Goal: Information Seeking & Learning: Learn about a topic

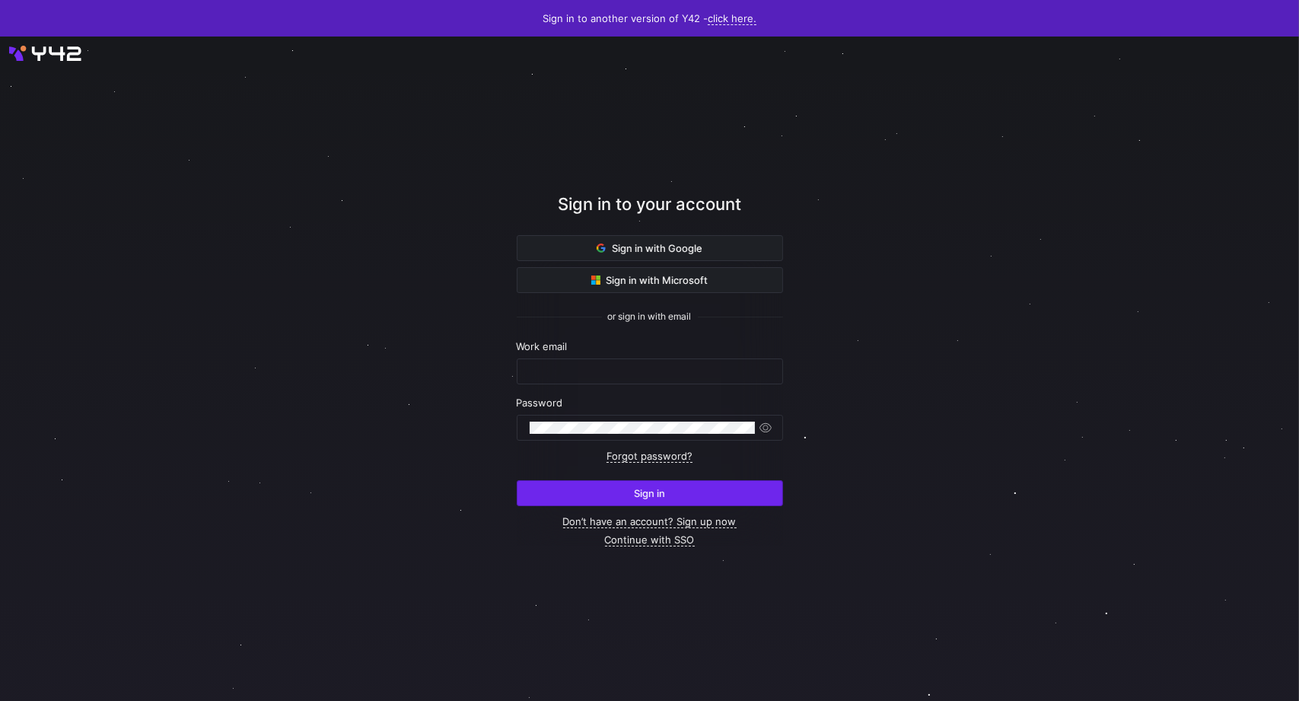
type input "[PERSON_NAME][EMAIL_ADDRESS][PERSON_NAME][DOMAIN_NAME]"
click at [743, 492] on span "submit" at bounding box center [649, 493] width 265 height 24
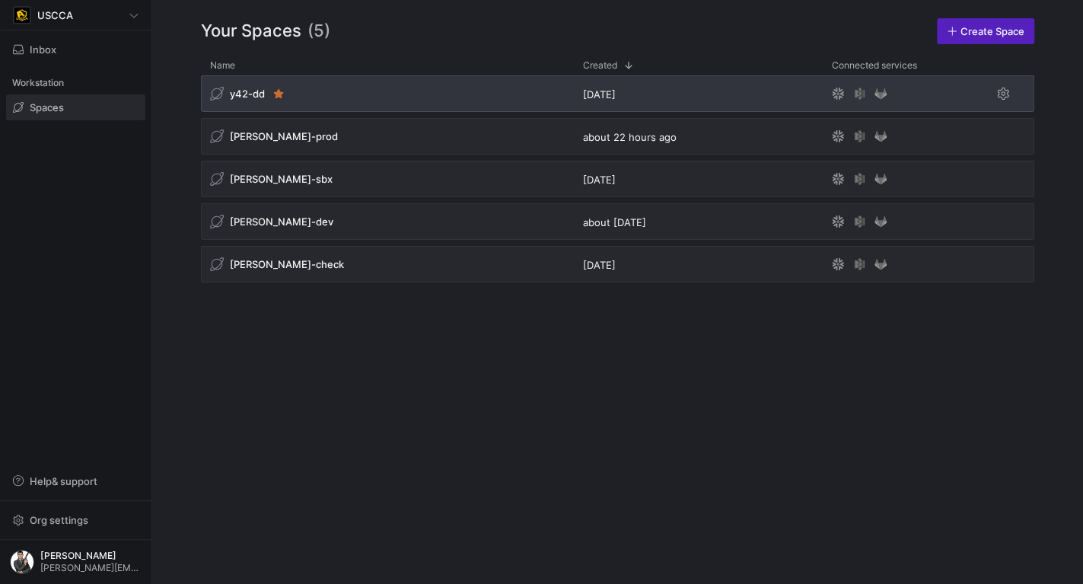
click at [344, 94] on div "y42-dd" at bounding box center [387, 93] width 373 height 37
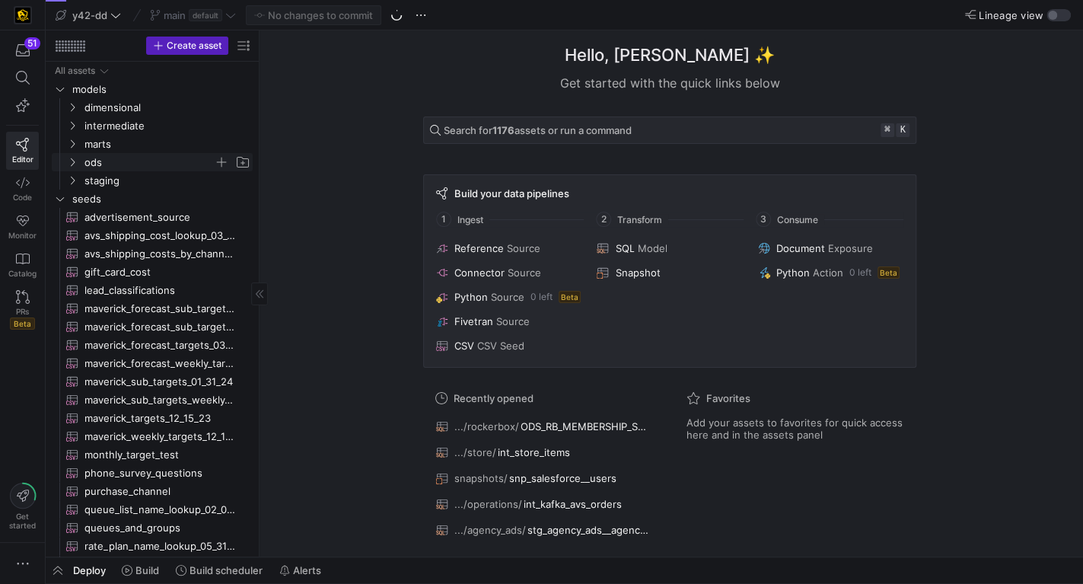
click at [111, 165] on span "ods" at bounding box center [148, 162] width 129 height 17
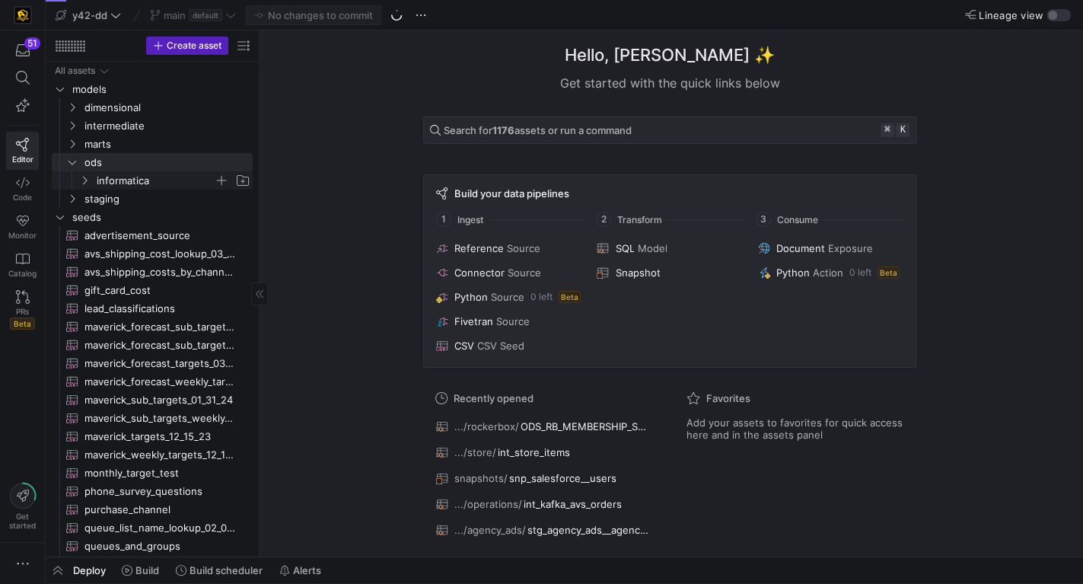
click at [160, 177] on span "informatica" at bounding box center [155, 180] width 117 height 17
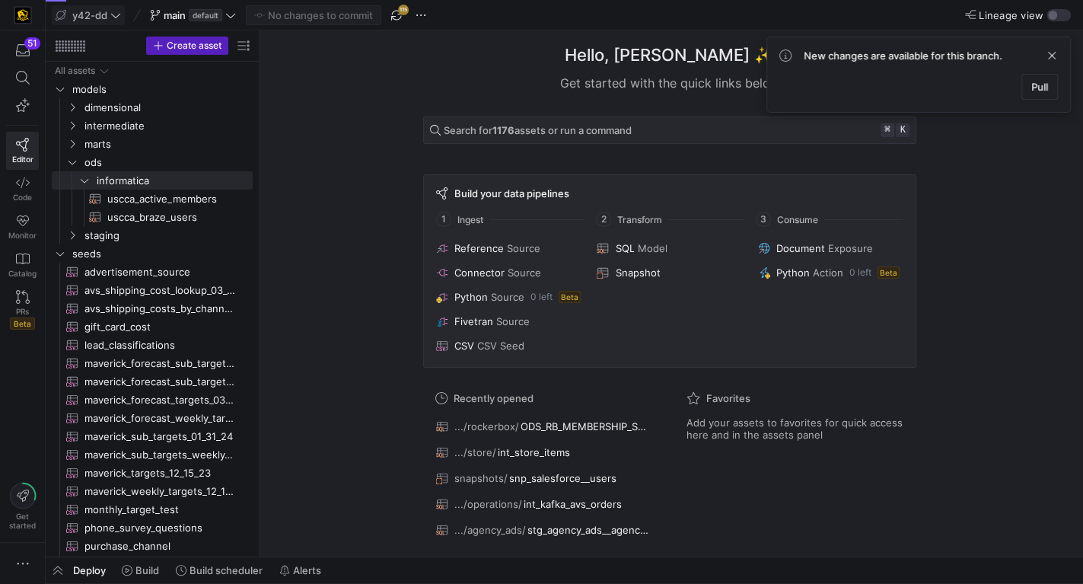
click at [98, 18] on span "y42-dd" at bounding box center [89, 15] width 35 height 12
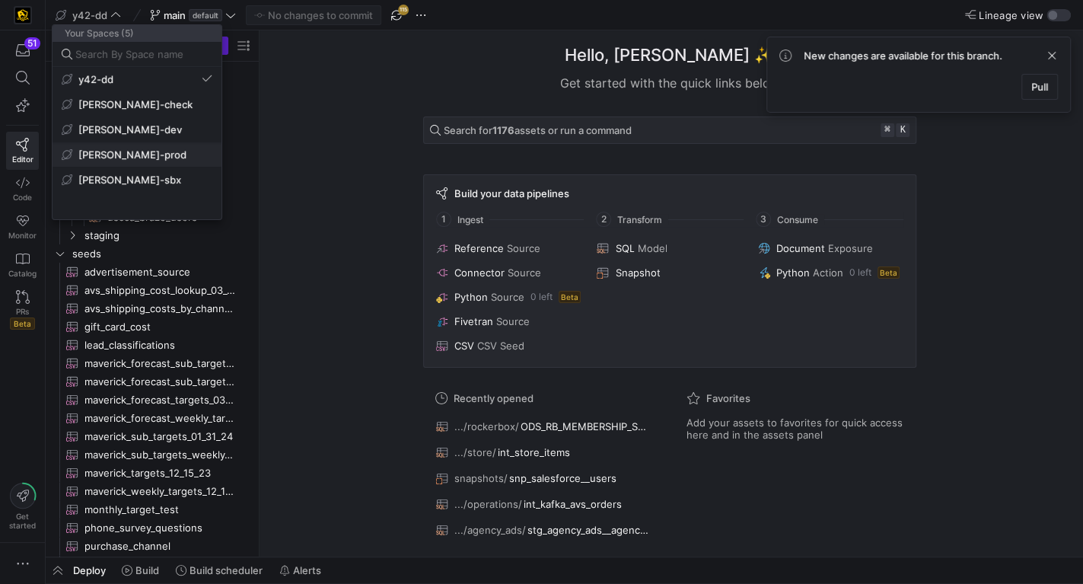
click at [176, 147] on button "edw-dv-prod" at bounding box center [136, 154] width 169 height 24
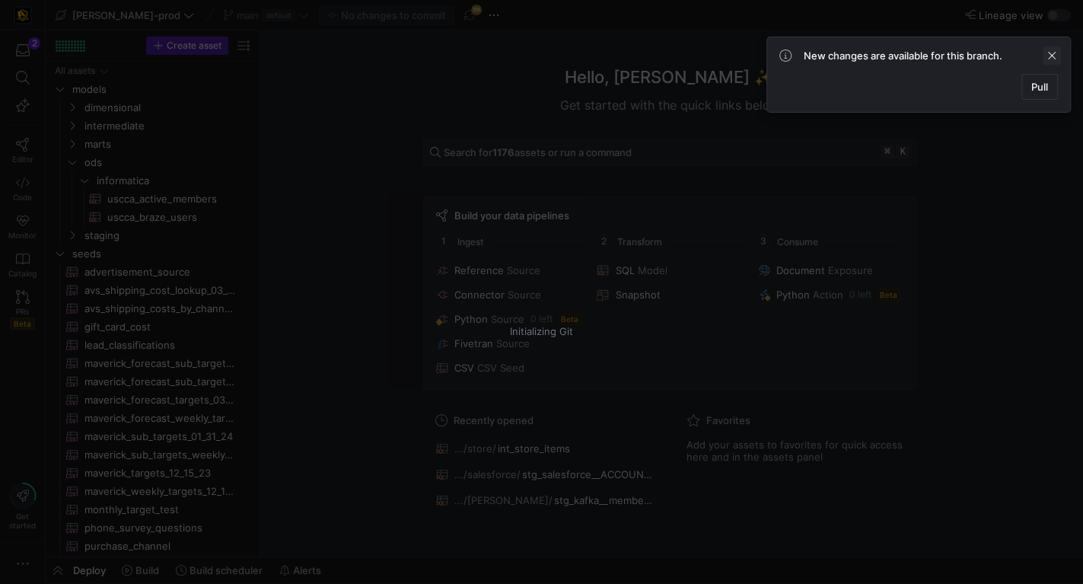
click at [1047, 59] on span at bounding box center [1051, 55] width 18 height 18
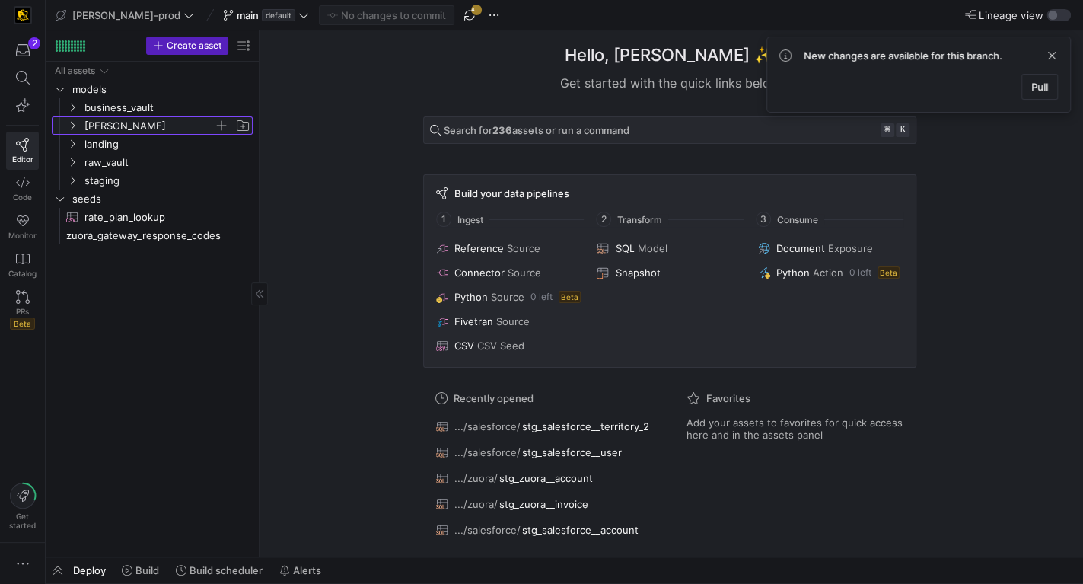
click at [149, 124] on span "edw" at bounding box center [148, 125] width 129 height 17
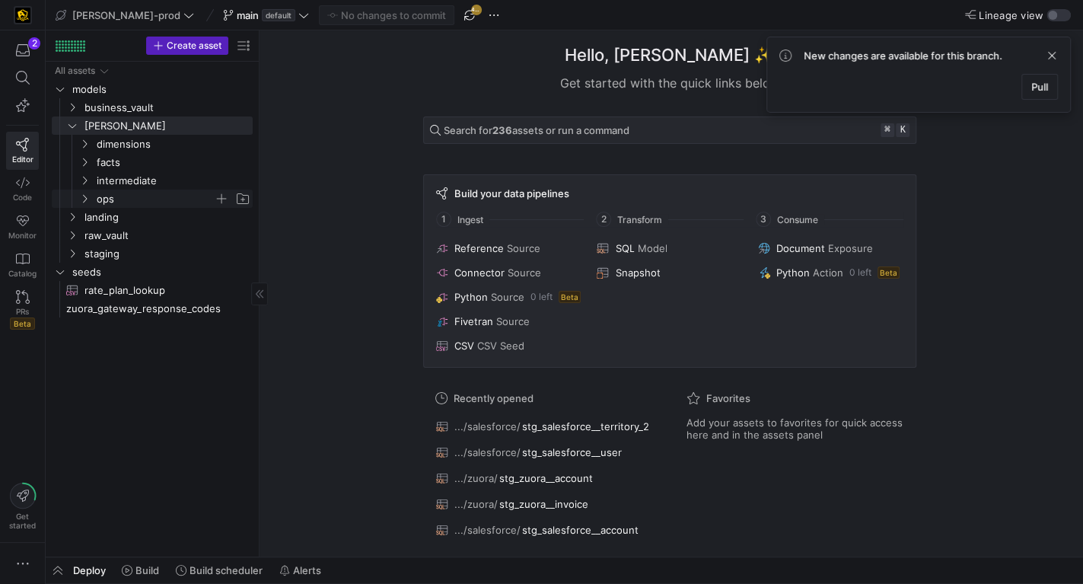
click at [146, 198] on span "ops" at bounding box center [155, 198] width 117 height 17
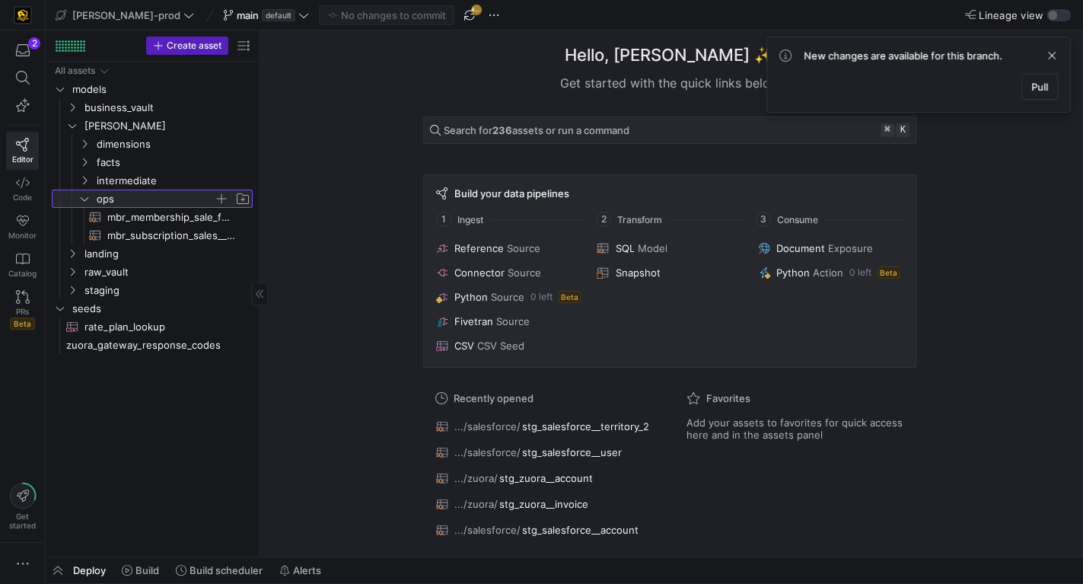
click at [160, 196] on span "ops" at bounding box center [155, 198] width 117 height 17
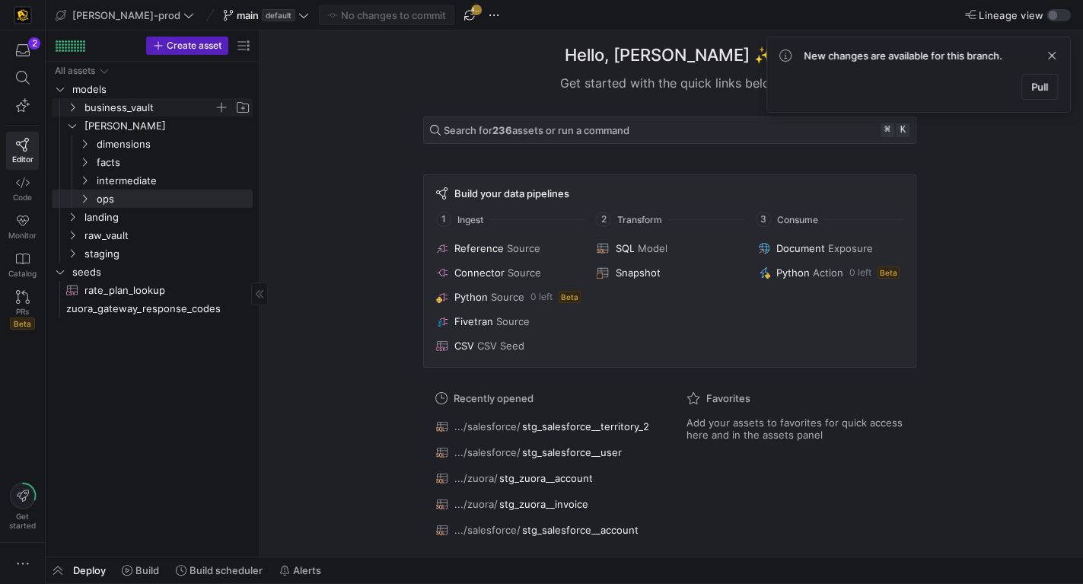
click at [176, 109] on span "business_vault" at bounding box center [148, 107] width 129 height 17
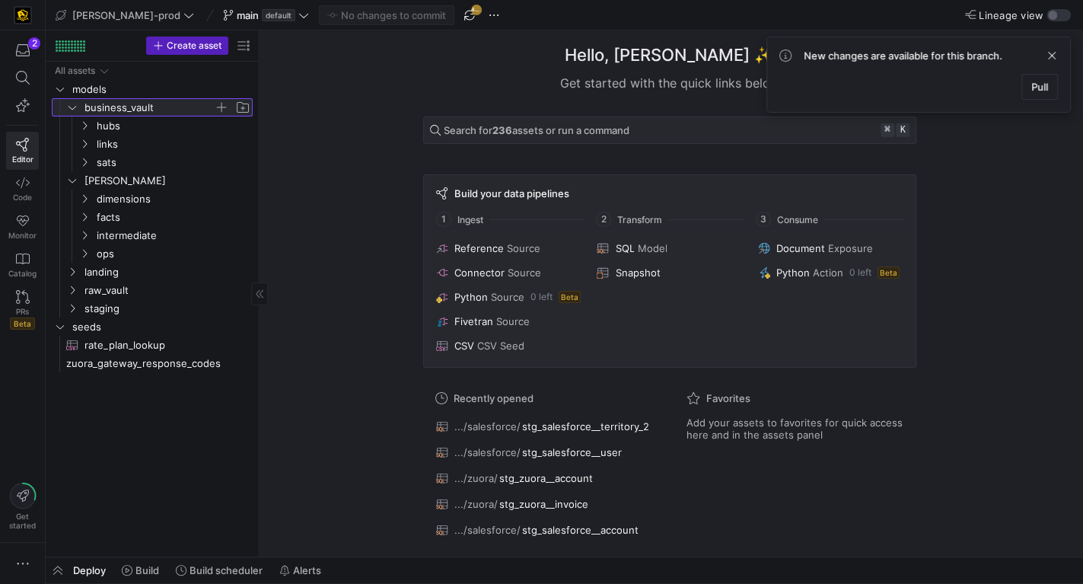
click at [176, 109] on span "business_vault" at bounding box center [148, 107] width 129 height 17
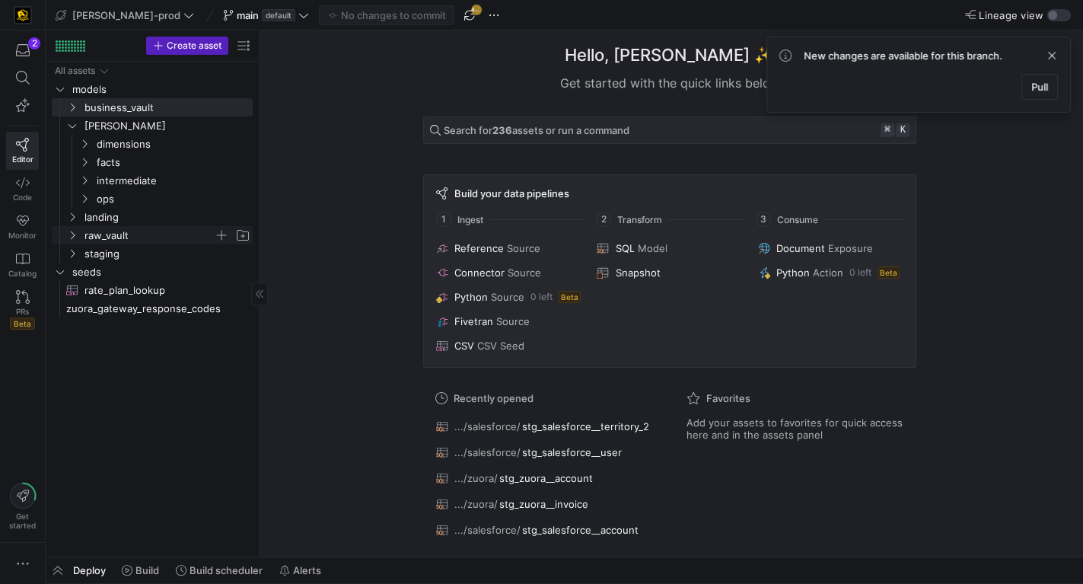
click at [173, 237] on span "raw_vault" at bounding box center [148, 235] width 129 height 17
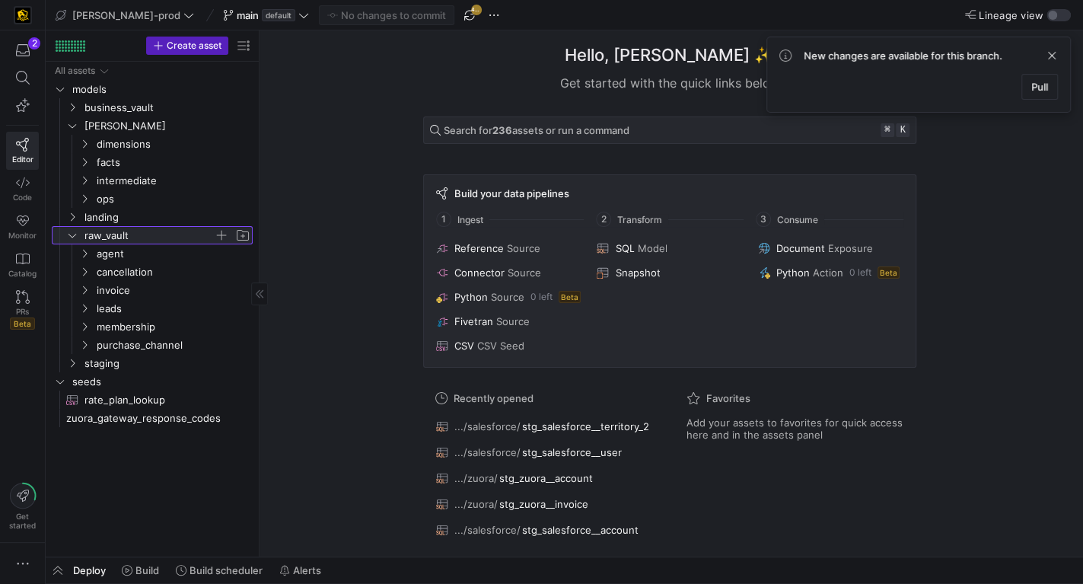
click at [173, 237] on span "raw_vault" at bounding box center [148, 235] width 129 height 17
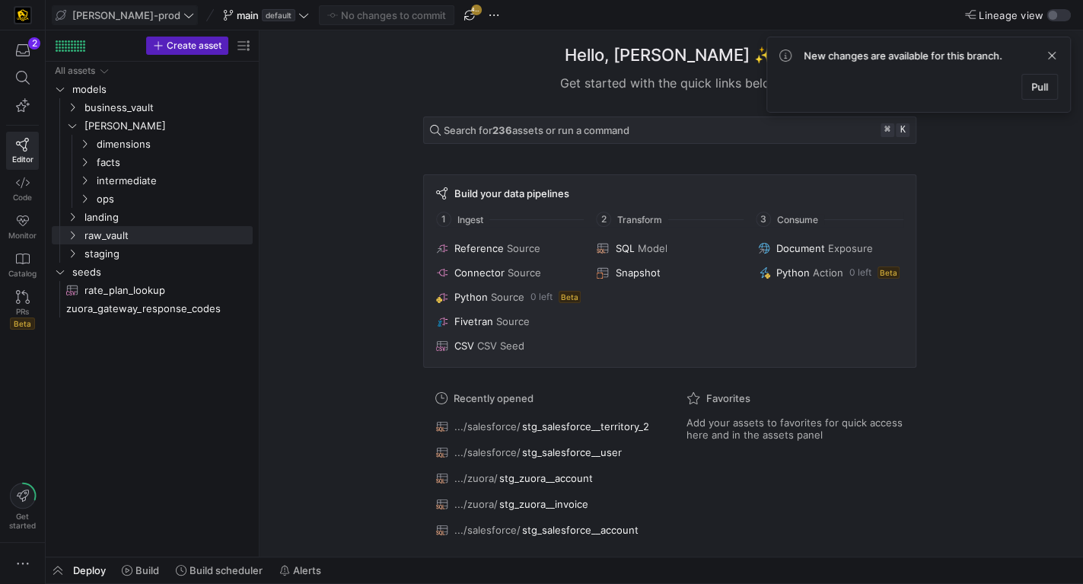
click at [183, 13] on icon at bounding box center [188, 15] width 11 height 11
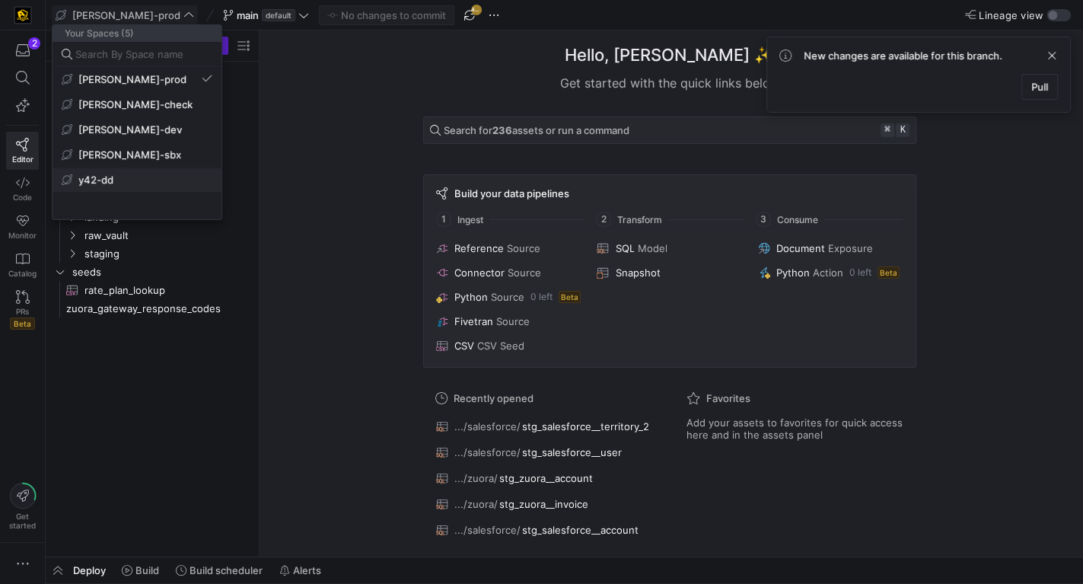
click at [151, 175] on span "y42-dd" at bounding box center [137, 179] width 151 height 12
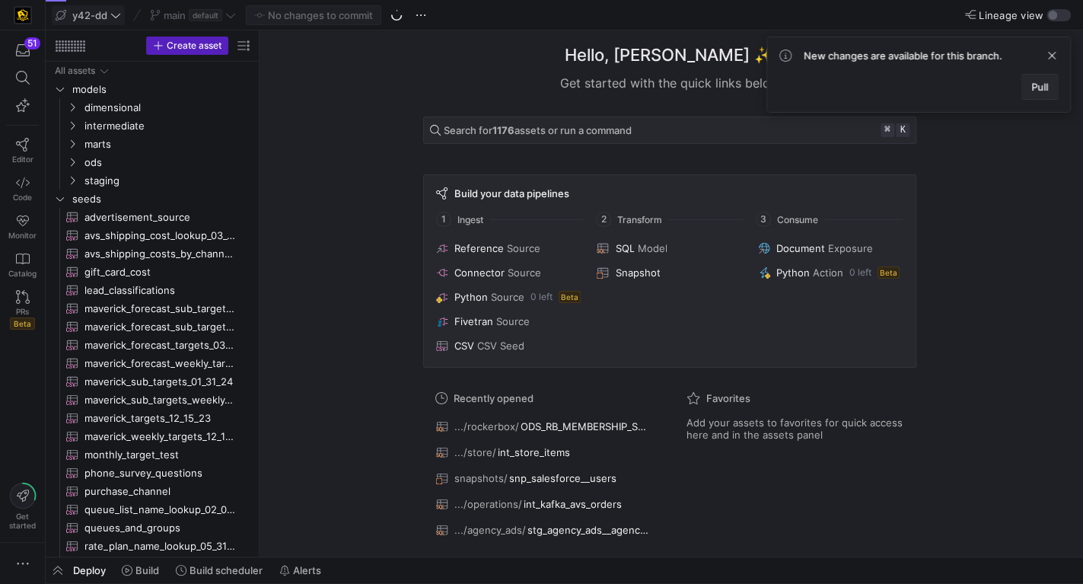
click at [1042, 90] on span "Pull" at bounding box center [1039, 87] width 17 height 12
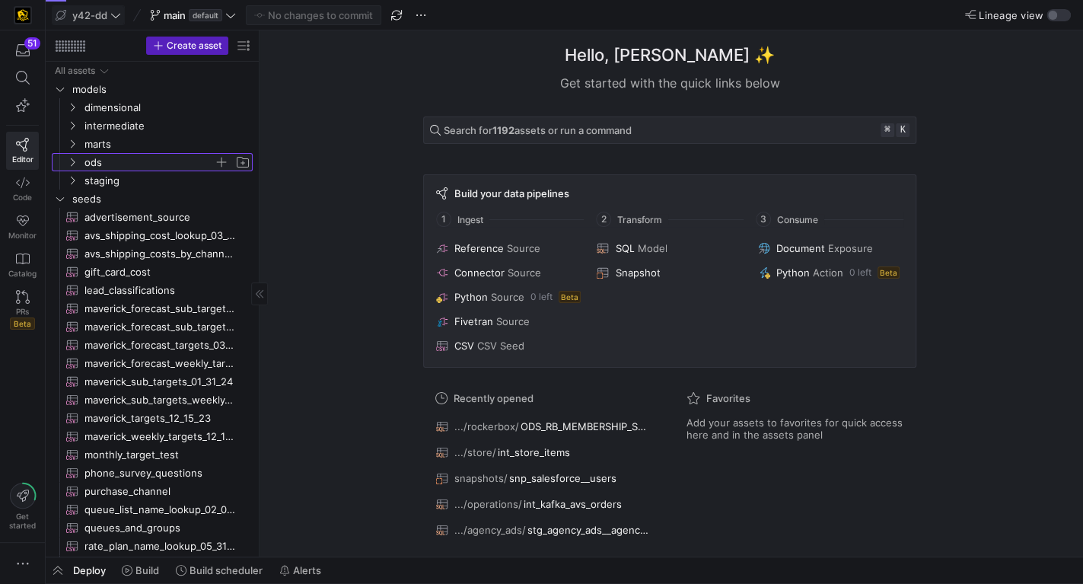
click at [123, 164] on span "ods" at bounding box center [148, 162] width 129 height 17
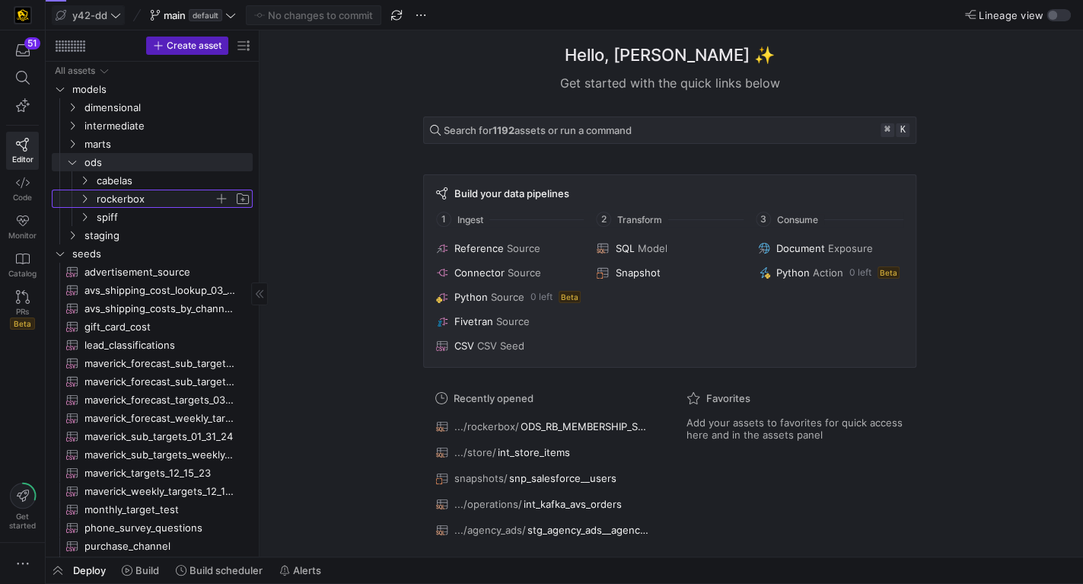
click at [149, 199] on span "rockerbox" at bounding box center [155, 198] width 117 height 17
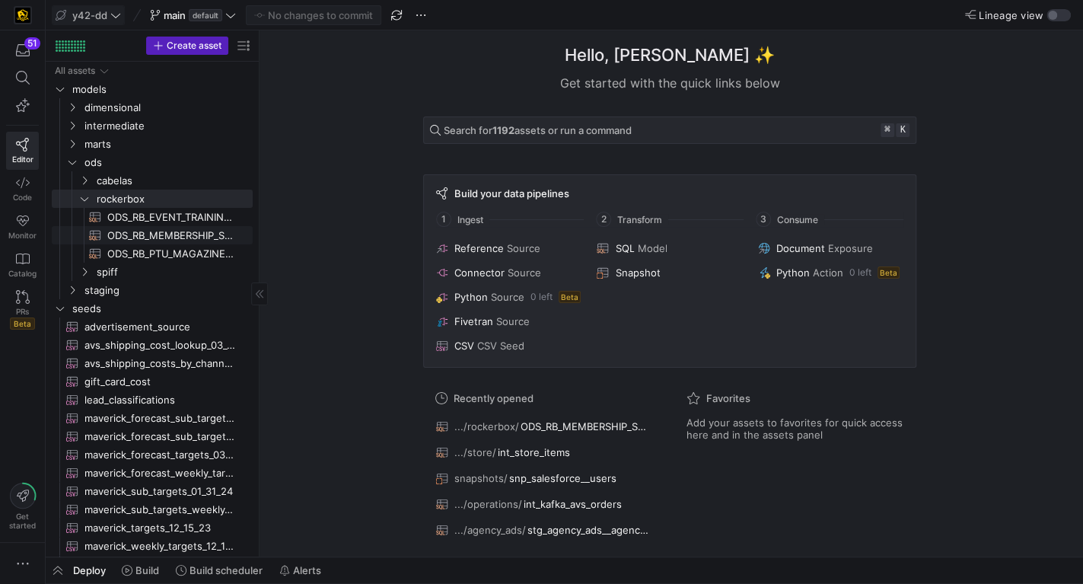
click at [178, 231] on span "ODS_RB_MEMBERSHIP_SALE​​​​​​​​​​" at bounding box center [171, 235] width 128 height 17
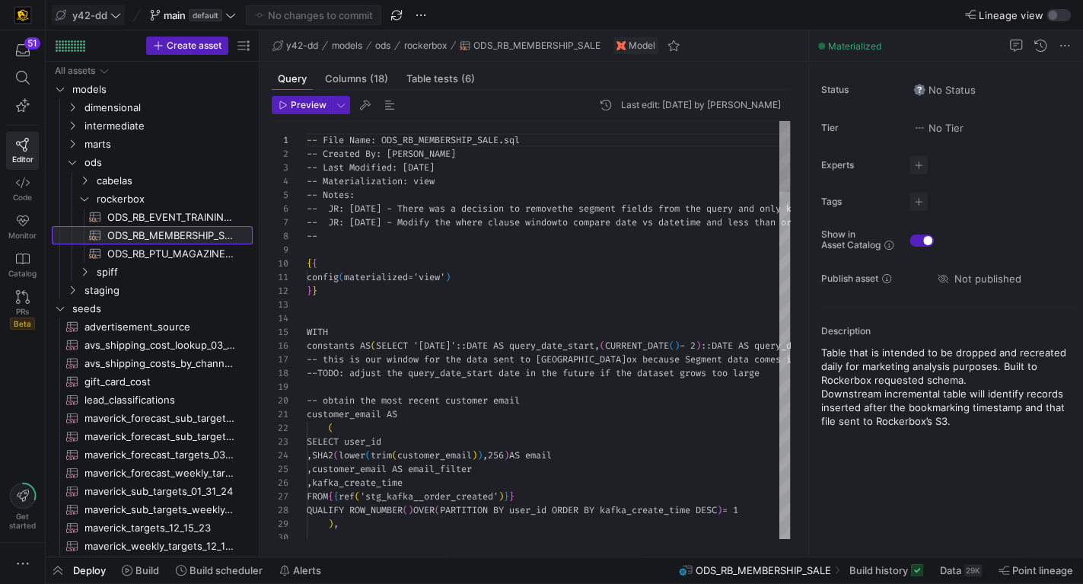
scroll to position [137, 0]
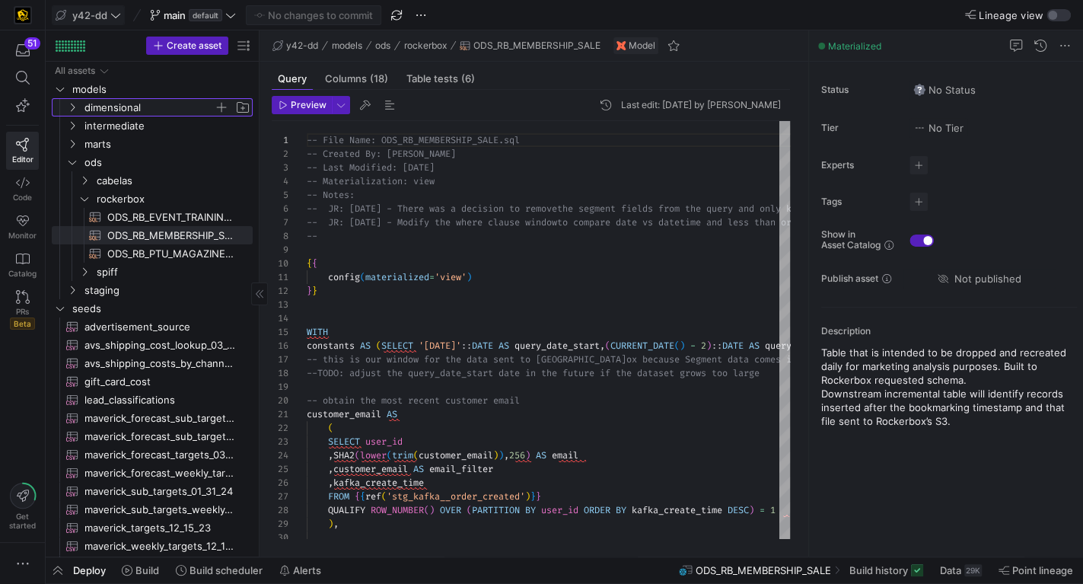
click at [164, 108] on span "dimensional" at bounding box center [148, 107] width 129 height 17
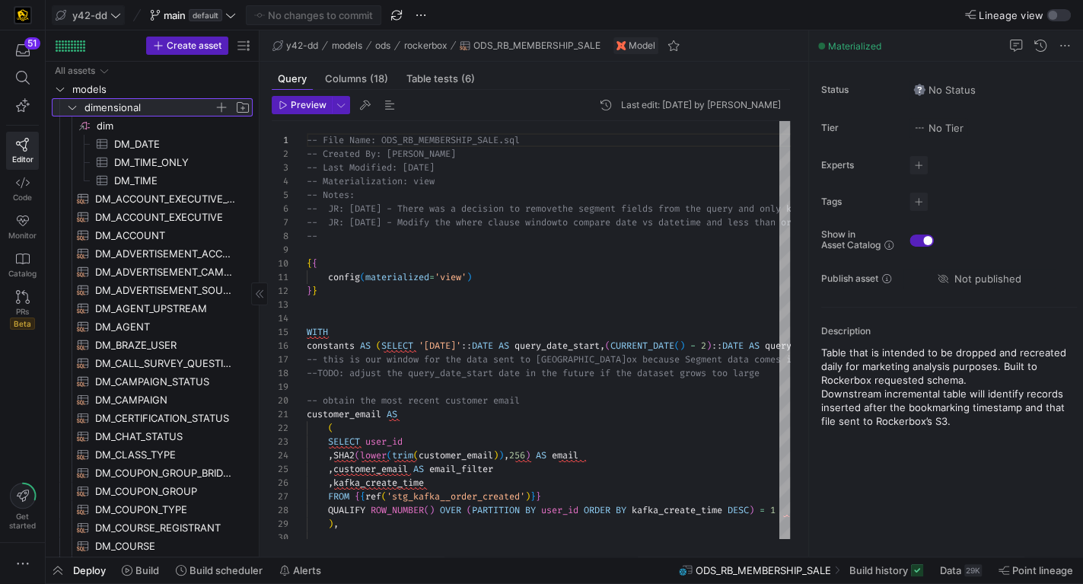
click at [164, 108] on span "dimensional" at bounding box center [148, 107] width 129 height 17
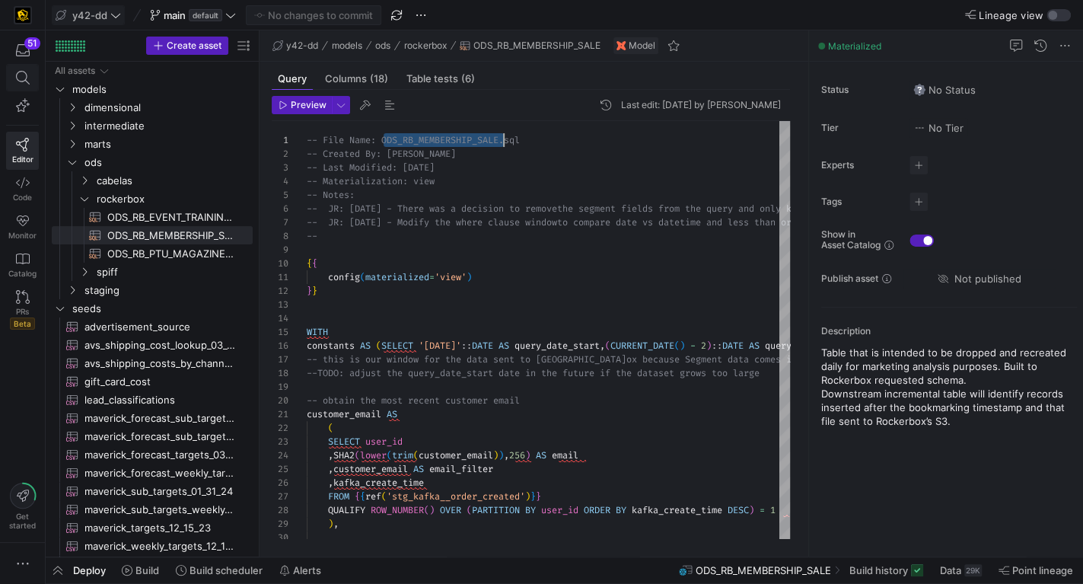
click at [28, 73] on icon at bounding box center [23, 78] width 14 height 14
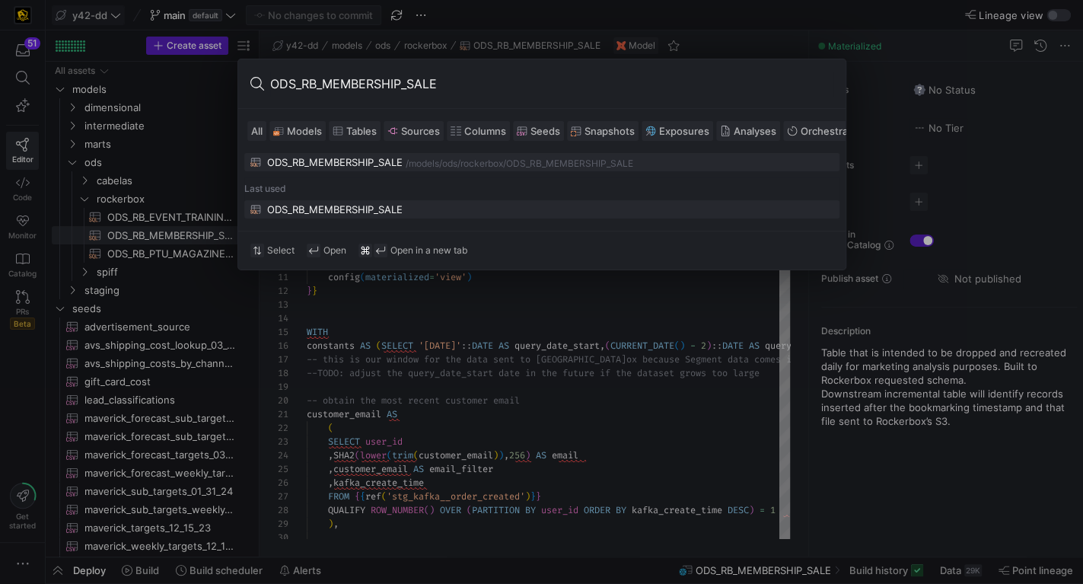
type input "ODS_RB_MEMBERSHIP_SALE"
click at [629, 381] on div at bounding box center [541, 292] width 1083 height 584
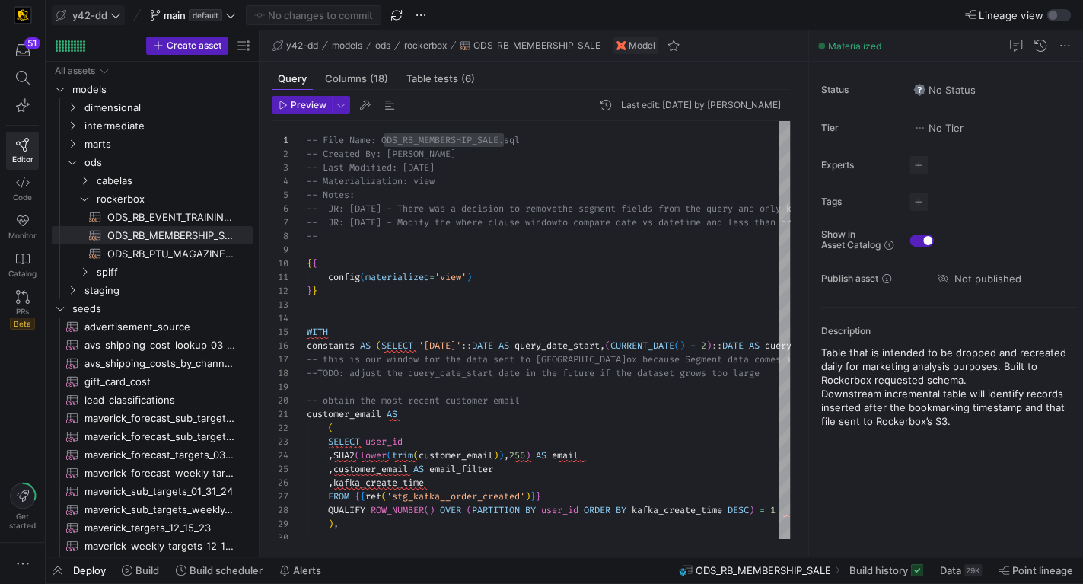
click at [113, 13] on icon at bounding box center [115, 15] width 11 height 11
